Goal: Information Seeking & Learning: Learn about a topic

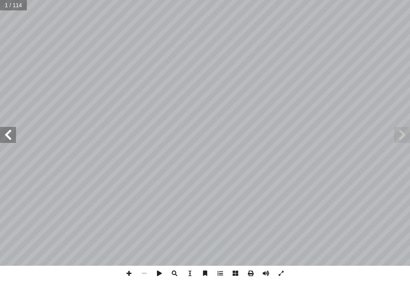
click at [7, 135] on span at bounding box center [8, 135] width 16 height 16
click at [6, 136] on span at bounding box center [8, 135] width 16 height 16
click at [9, 139] on span at bounding box center [8, 135] width 16 height 16
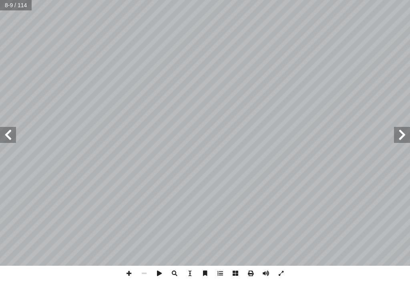
click at [9, 139] on span at bounding box center [8, 135] width 16 height 16
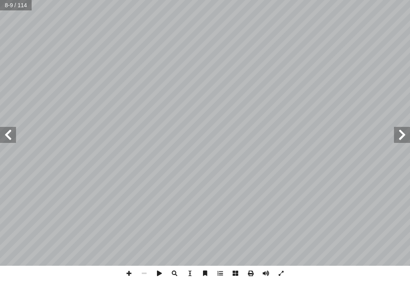
click at [9, 139] on span at bounding box center [8, 135] width 16 height 16
click at [9, 141] on span at bounding box center [8, 135] width 16 height 16
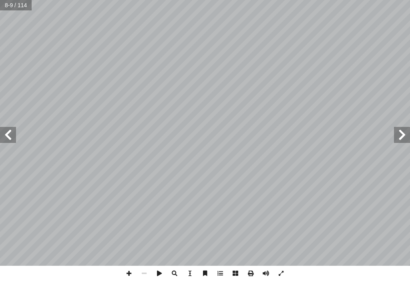
click at [9, 141] on span at bounding box center [8, 135] width 16 height 16
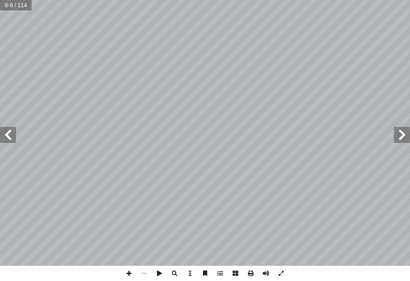
click at [9, 141] on span at bounding box center [8, 135] width 16 height 16
click at [8, 131] on span at bounding box center [8, 135] width 16 height 16
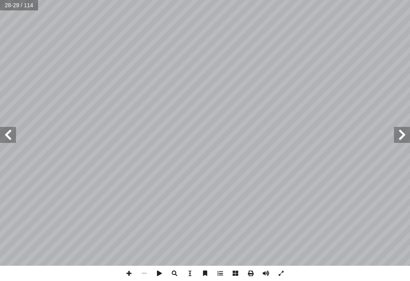
click at [8, 131] on span at bounding box center [8, 135] width 16 height 16
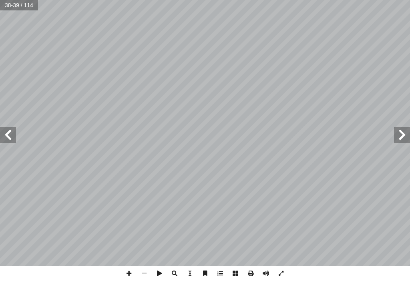
click at [10, 129] on span at bounding box center [8, 135] width 16 height 16
click at [128, 277] on span at bounding box center [128, 273] width 15 height 15
click at [0, 133] on span at bounding box center [8, 135] width 16 height 16
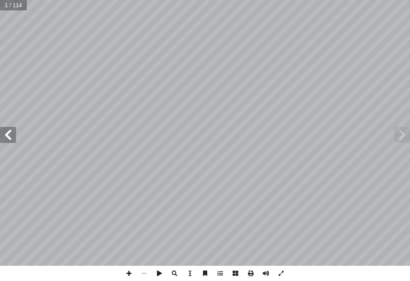
click at [0, 133] on span at bounding box center [8, 135] width 16 height 16
click at [0, 132] on span at bounding box center [8, 135] width 16 height 16
click at [0, 131] on span at bounding box center [8, 135] width 16 height 16
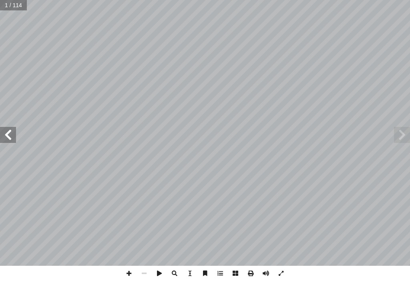
click at [0, 131] on span at bounding box center [8, 135] width 16 height 16
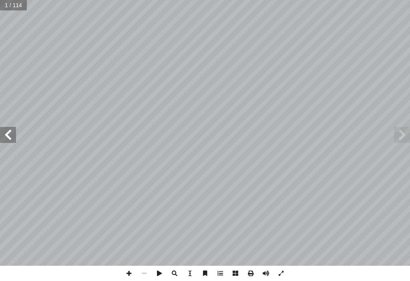
click at [0, 131] on span at bounding box center [8, 135] width 16 height 16
click at [2, 130] on span at bounding box center [8, 135] width 16 height 16
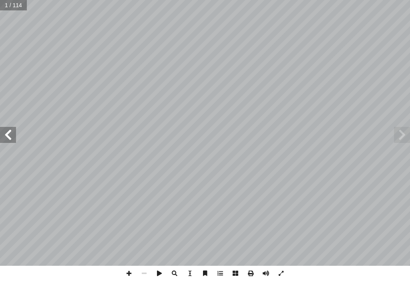
click at [0, 130] on span at bounding box center [8, 135] width 16 height 16
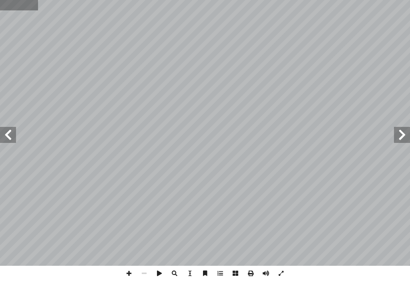
drag, startPoint x: 81, startPoint y: 266, endPoint x: 14, endPoint y: 5, distance: 269.3
click at [14, 5] on input "text" at bounding box center [19, 5] width 38 height 10
type input "**"
click at [5, 128] on span at bounding box center [8, 135] width 16 height 16
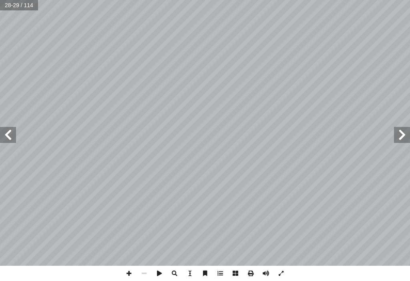
click at [4, 128] on span at bounding box center [8, 135] width 16 height 16
click at [0, 131] on span at bounding box center [8, 135] width 16 height 16
click at [5, 134] on span at bounding box center [8, 135] width 16 height 16
click at [6, 138] on span at bounding box center [8, 135] width 16 height 16
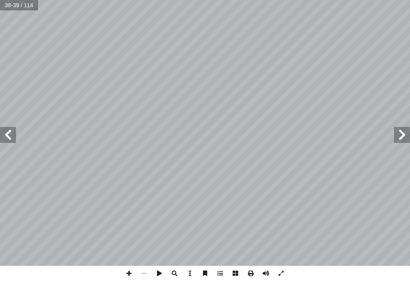
click at [6, 137] on span at bounding box center [8, 135] width 16 height 16
click at [12, 136] on span at bounding box center [8, 135] width 16 height 16
click at [133, 271] on span at bounding box center [128, 273] width 15 height 15
click at [50, 271] on div "3 ٨ ها؟ ِّ م أ � ِ ل ِ ة َ ميذ ْ ل ِّ الت ِ ذار ِ ت ْ اع ُ ب َ ب َ - ما س ٢ ماذ…" at bounding box center [205, 140] width 410 height 281
click at [125, 274] on span at bounding box center [128, 273] width 15 height 15
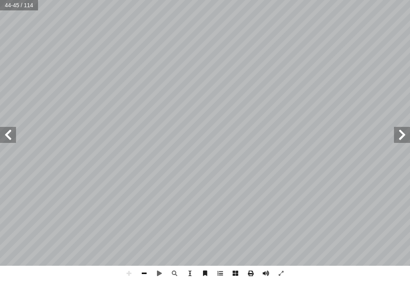
click at [141, 273] on span at bounding box center [144, 273] width 15 height 15
click at [128, 277] on span at bounding box center [128, 273] width 15 height 15
click at [145, 271] on span at bounding box center [144, 273] width 15 height 15
click at [126, 277] on span at bounding box center [128, 273] width 15 height 15
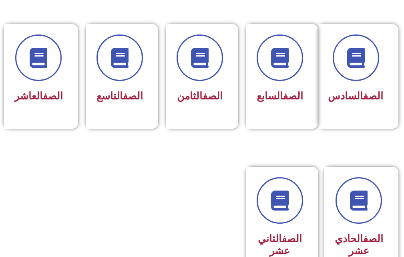
scroll to position [361, 0]
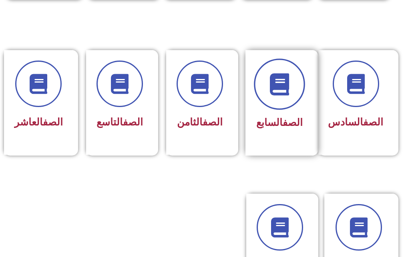
click at [276, 79] on icon at bounding box center [279, 84] width 22 height 22
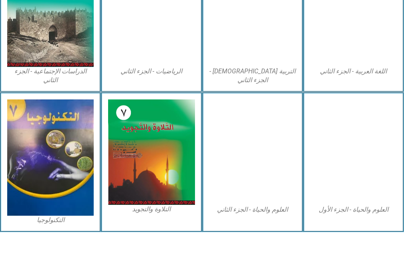
scroll to position [469, 0]
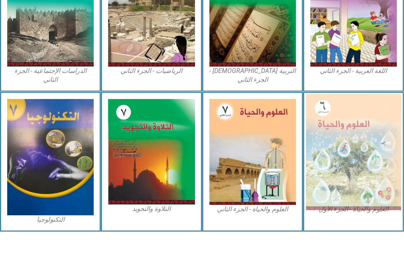
click at [331, 157] on img at bounding box center [353, 151] width 95 height 116
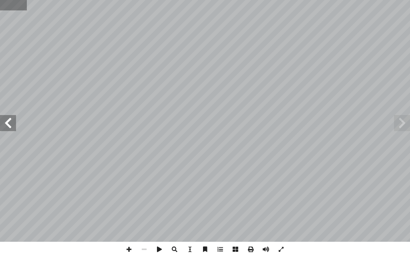
click at [8, 8] on input "text" at bounding box center [13, 5] width 27 height 10
type input "**"
click at [410, 88] on div "18 ) ١ نشاط ( كائنات دقيقة في مستنقع: دوات: أ وال� ّ المواد ــارة، وملعقــة، وش…" at bounding box center [205, 121] width 410 height 242
click at [408, 130] on span at bounding box center [402, 123] width 16 height 16
click at [407, 131] on div "14 ) 2 نشاط ( مرحلتي العمرية: سئلة التي تليه: أ جب عن ال� أ ا دناه ثم، أ ا مل ا…" at bounding box center [205, 121] width 410 height 242
